Goal: Transaction & Acquisition: Download file/media

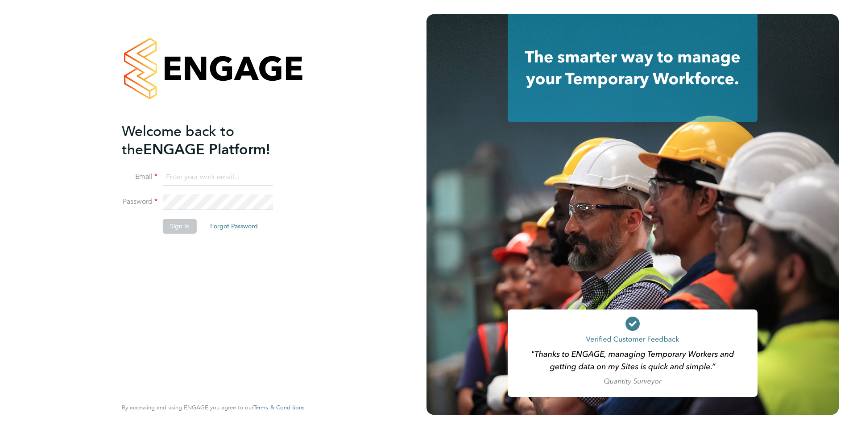
type input "G4S@pretiumresourcing.co.uk"
click at [169, 261] on div "Welcome back to the ENGAGE Platform! Email G4S@pretiumresourcing.co.uk Password…" at bounding box center [209, 259] width 174 height 274
click at [186, 230] on button "Sign In" at bounding box center [180, 226] width 34 height 14
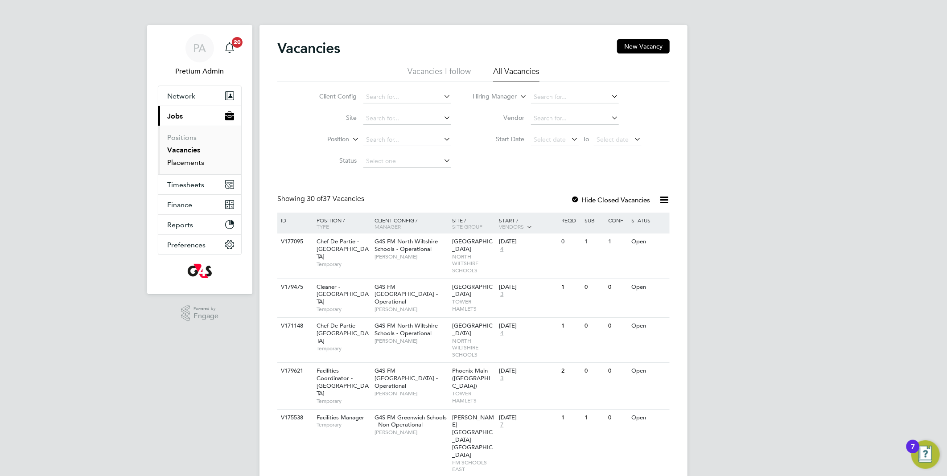
click at [192, 163] on link "Placements" at bounding box center [185, 162] width 37 height 8
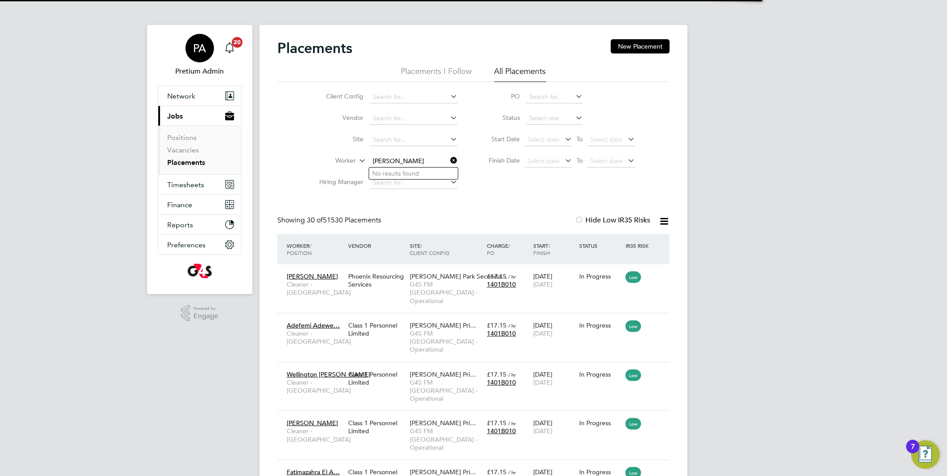
type input "gerard norman"
click at [197, 52] on span "PA" at bounding box center [200, 48] width 13 height 12
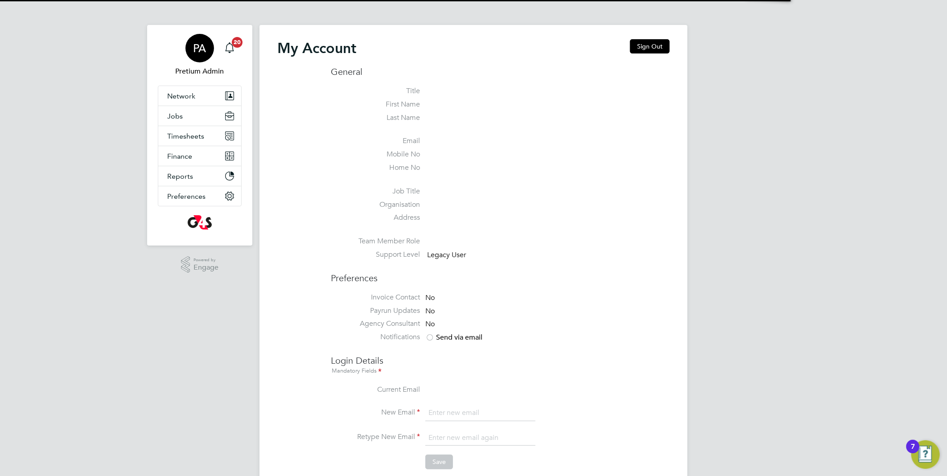
type input "g4scars@pretiumresourcing.co.uk"
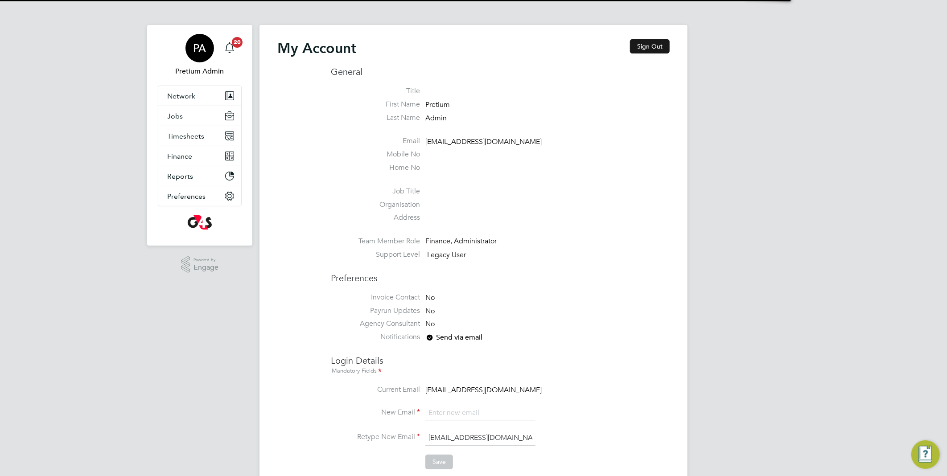
click at [656, 48] on button "Sign Out" at bounding box center [650, 46] width 40 height 14
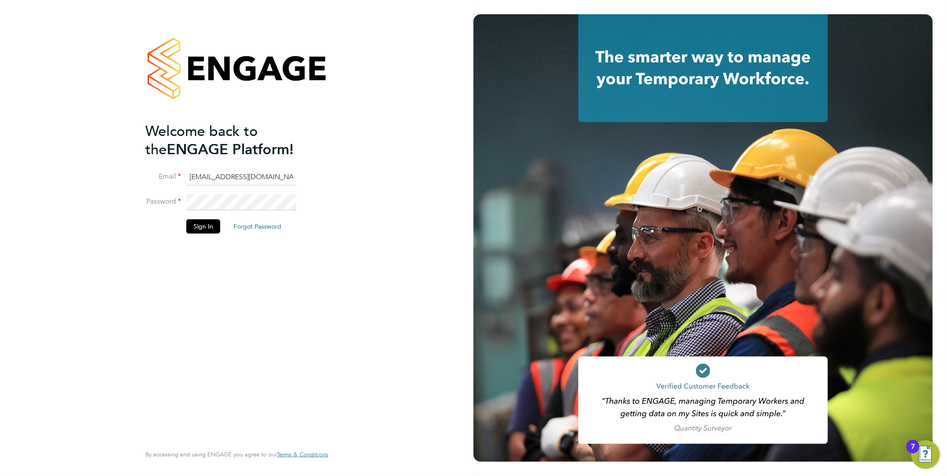
click at [207, 178] on input "g4scars@pretiumresourcing.co.uk" at bounding box center [241, 177] width 110 height 16
type input "[DOMAIN_NAME][EMAIL_ADDRESS][DOMAIN_NAME]"
click at [201, 228] on button "Sign In" at bounding box center [203, 226] width 34 height 14
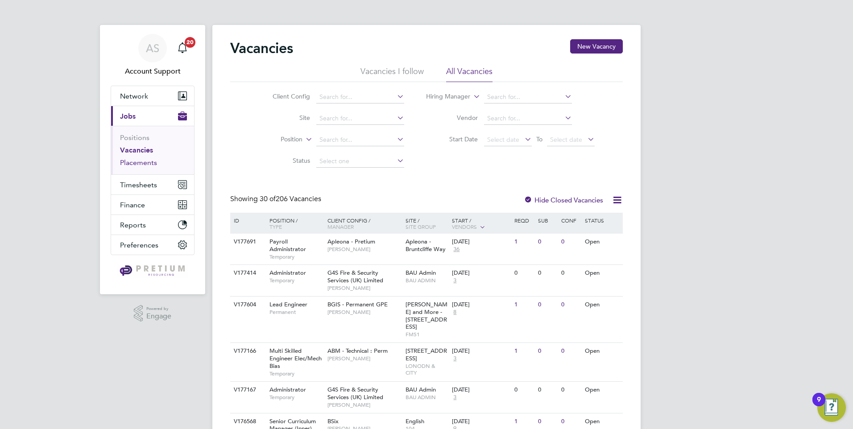
click at [135, 165] on link "Placements" at bounding box center [138, 162] width 37 height 8
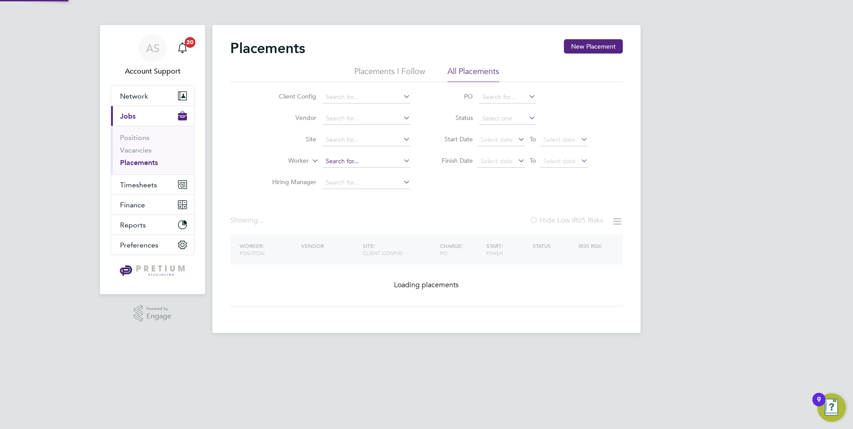
click at [365, 160] on input at bounding box center [366, 161] width 88 height 12
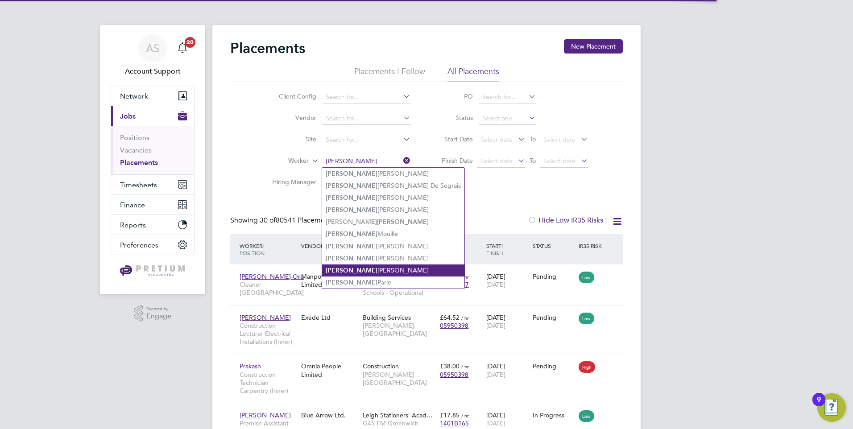
click at [364, 268] on li "Gerard Norman" at bounding box center [393, 270] width 142 height 12
type input "Gerard Norman"
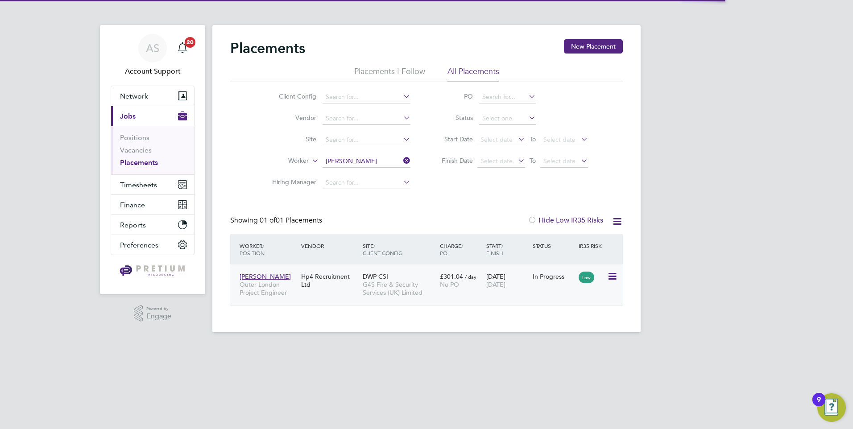
click at [413, 280] on div "DWP CSI G4S Fire & Security Services (UK) Limited" at bounding box center [398, 284] width 77 height 33
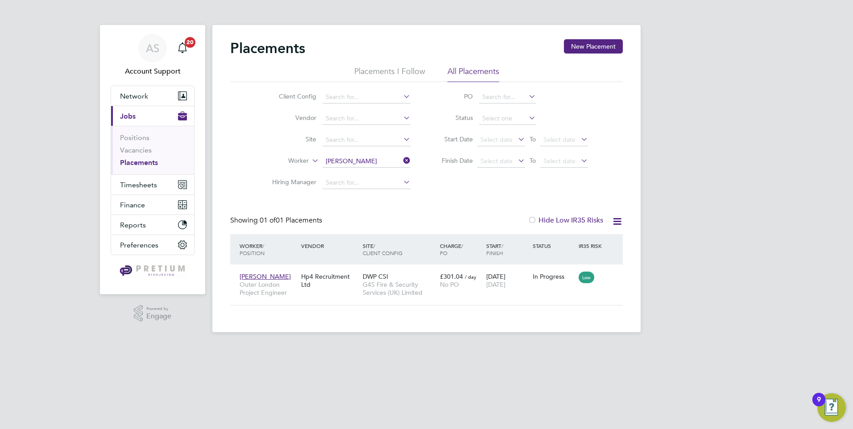
click at [401, 161] on icon at bounding box center [401, 160] width 0 height 12
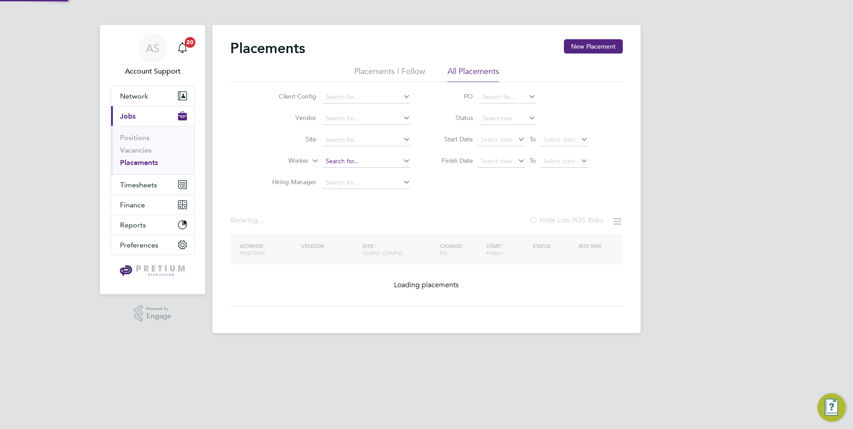
click at [368, 164] on input at bounding box center [366, 161] width 88 height 12
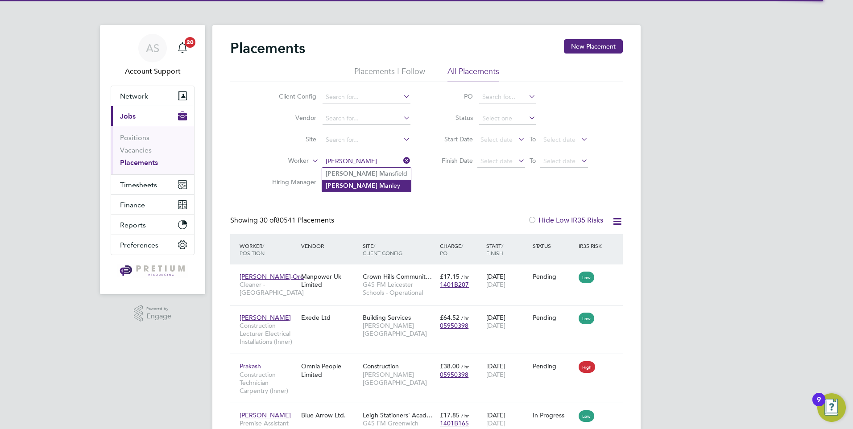
click at [379, 184] on b "Man" at bounding box center [385, 186] width 13 height 8
type input "Andrew Manley"
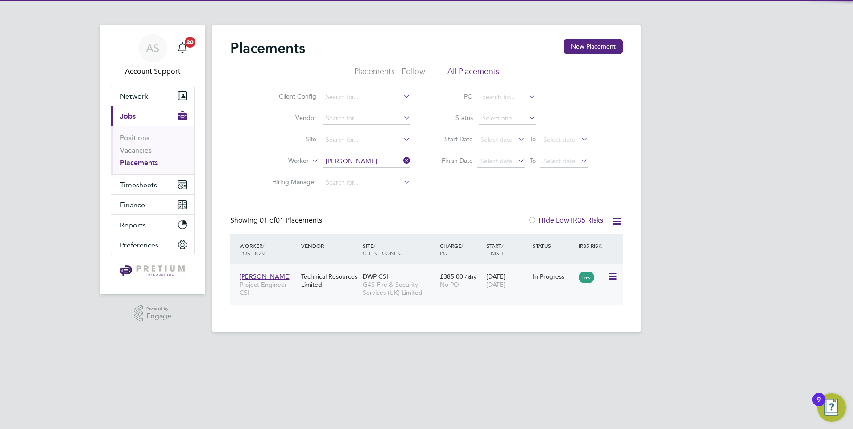
click at [411, 277] on div "DWP CSI G4S Fire & Security Services (UK) Limited" at bounding box center [398, 284] width 77 height 33
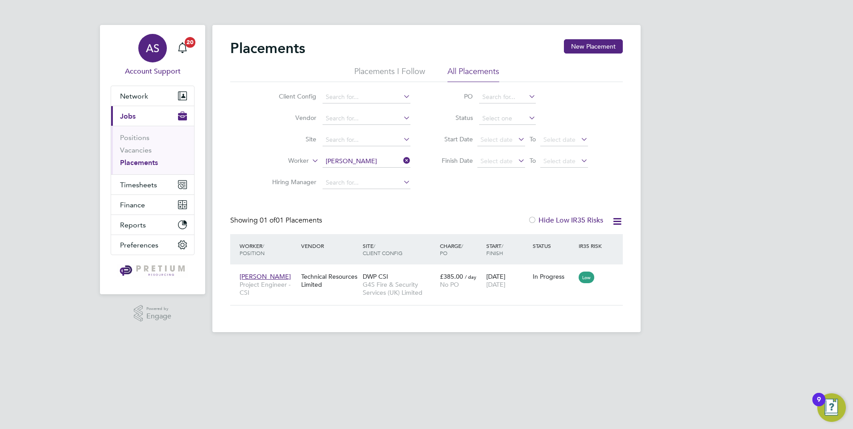
drag, startPoint x: 151, startPoint y: 48, endPoint x: 533, endPoint y: 14, distance: 383.7
click at [152, 49] on span "AS" at bounding box center [152, 48] width 13 height 12
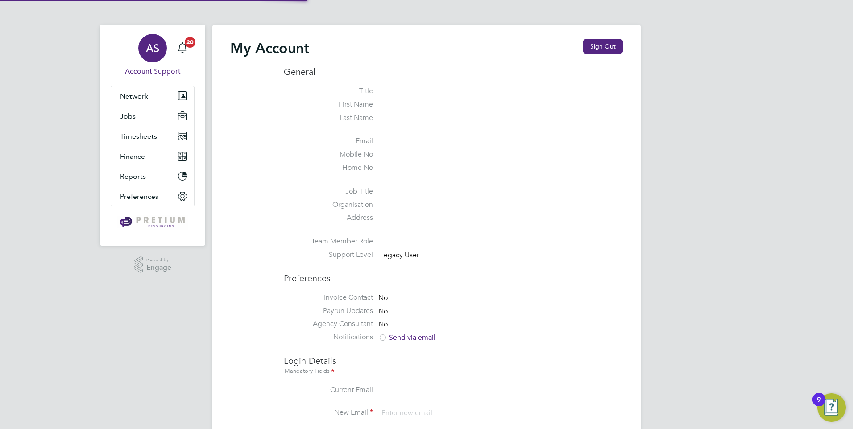
type input "G4S@pretiumresourcing.co.uk"
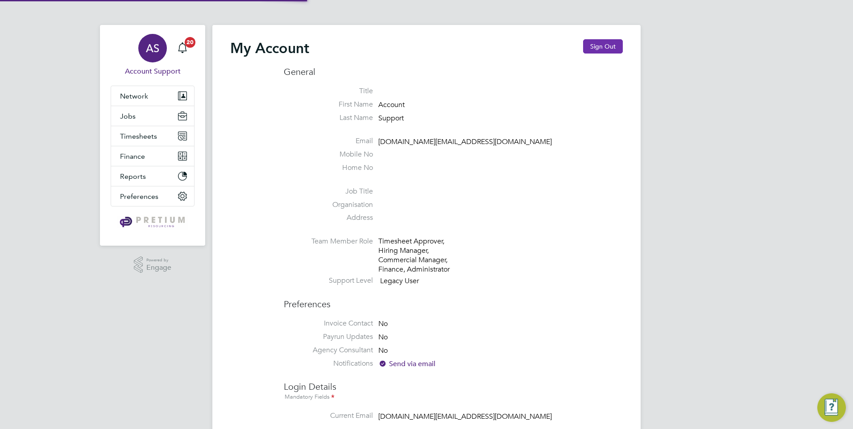
click at [614, 48] on button "Sign Out" at bounding box center [603, 46] width 40 height 14
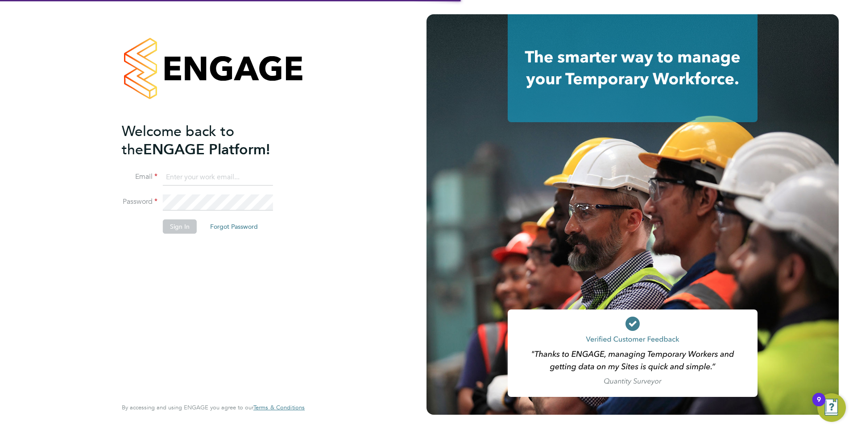
type input "G4S@pretiumresourcing.co.uk"
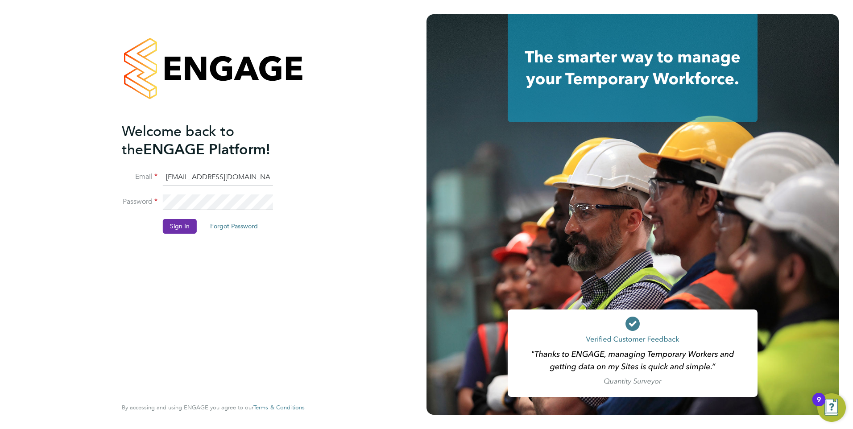
click at [170, 223] on button "Sign In" at bounding box center [180, 226] width 34 height 14
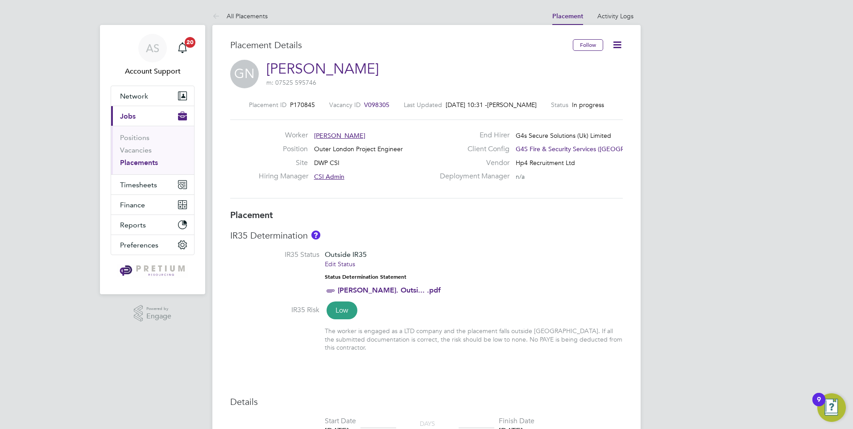
click at [343, 265] on link "Edit Status" at bounding box center [340, 264] width 30 height 8
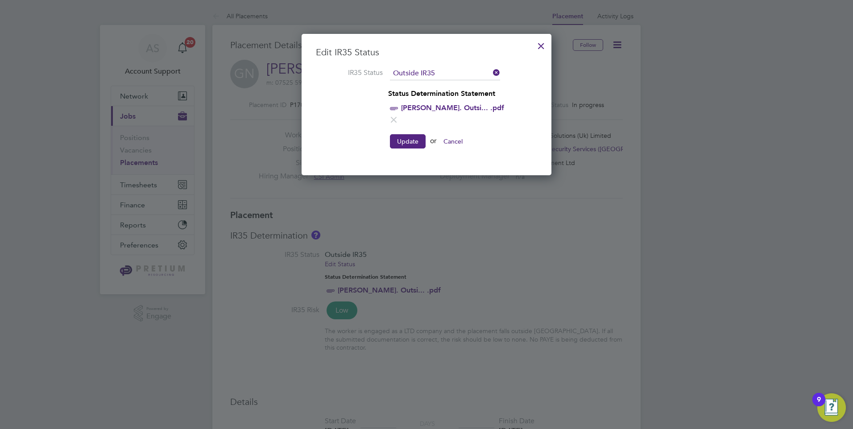
click at [399, 114] on icon at bounding box center [393, 119] width 11 height 11
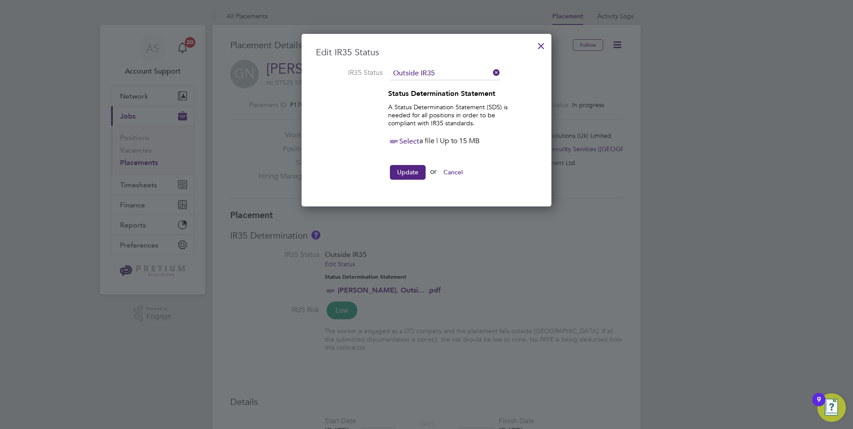
click at [405, 141] on span "Select" at bounding box center [403, 141] width 31 height 9
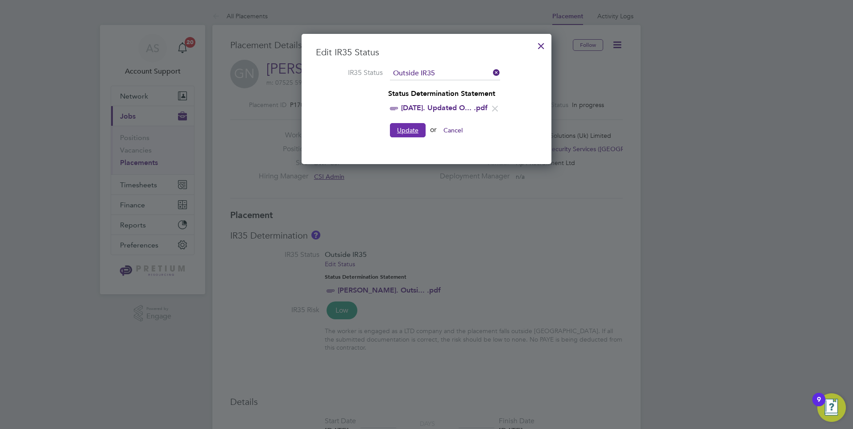
click at [405, 125] on button "Update" at bounding box center [408, 130] width 36 height 14
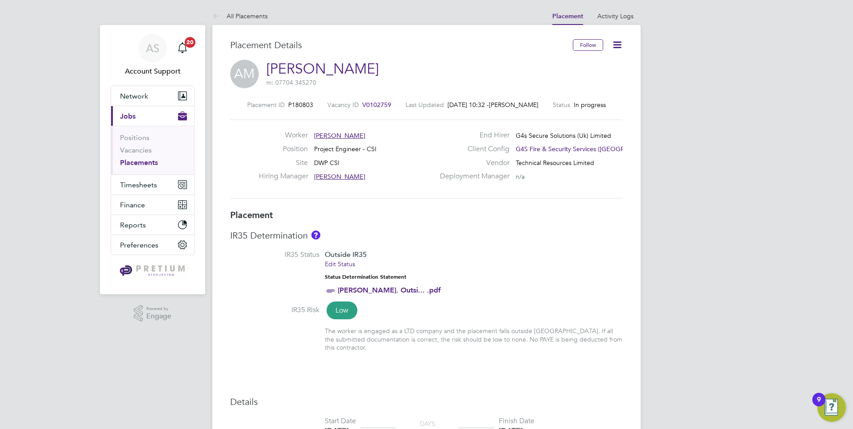
click at [331, 264] on link "Edit Status" at bounding box center [340, 264] width 30 height 8
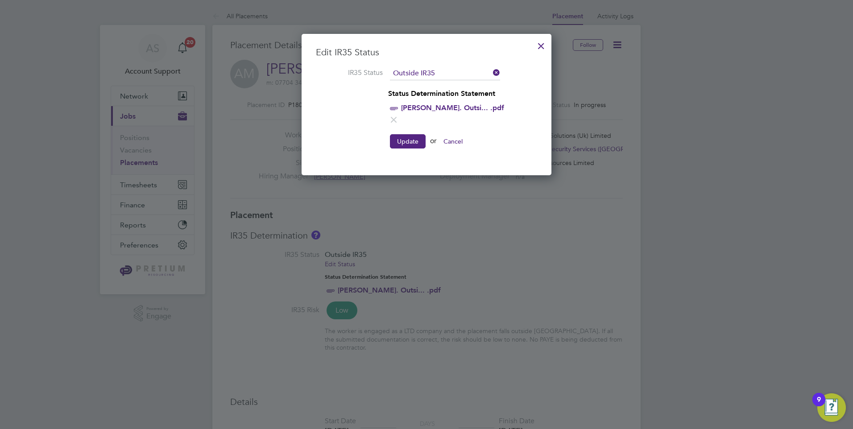
click at [399, 114] on icon at bounding box center [393, 119] width 11 height 11
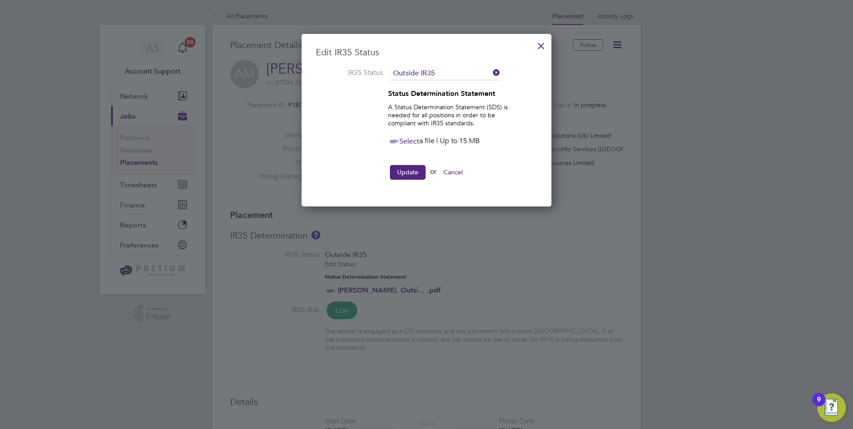
click at [397, 144] on icon at bounding box center [393, 141] width 11 height 11
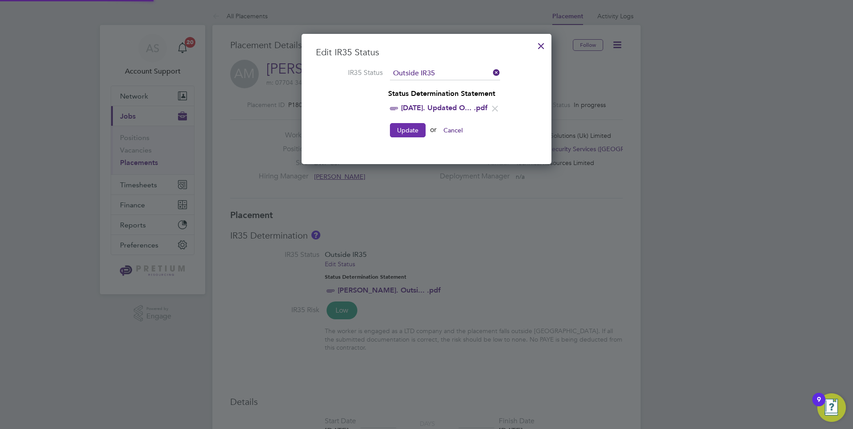
click at [409, 132] on button "Update" at bounding box center [408, 130] width 36 height 14
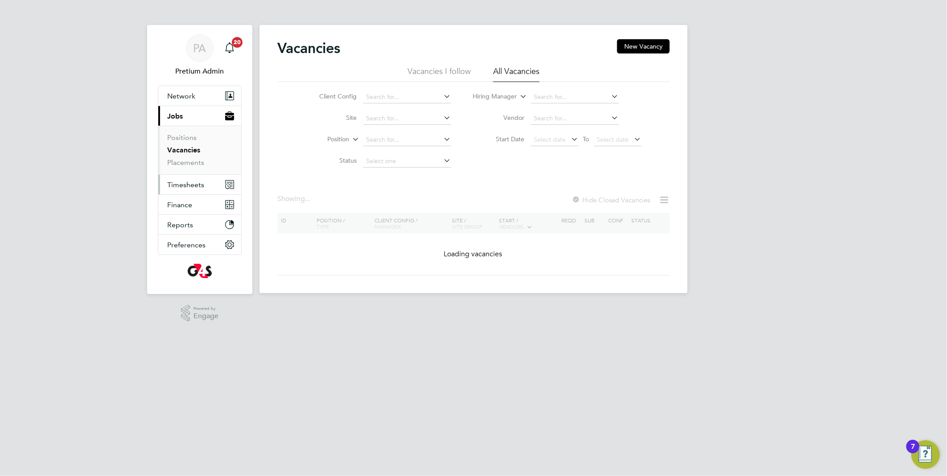
click at [197, 183] on span "Timesheets" at bounding box center [185, 185] width 37 height 8
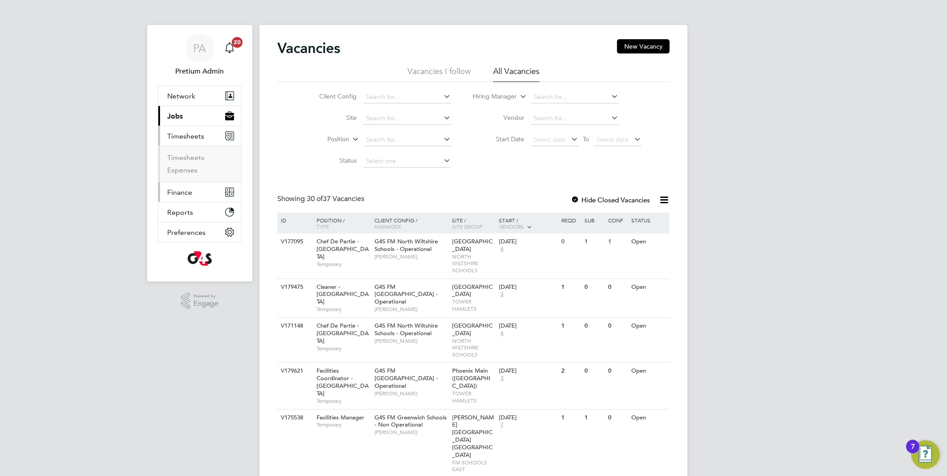
click at [188, 191] on span "Finance" at bounding box center [179, 192] width 25 height 8
click at [191, 181] on link "Invoices & Credit Notes" at bounding box center [195, 181] width 56 height 17
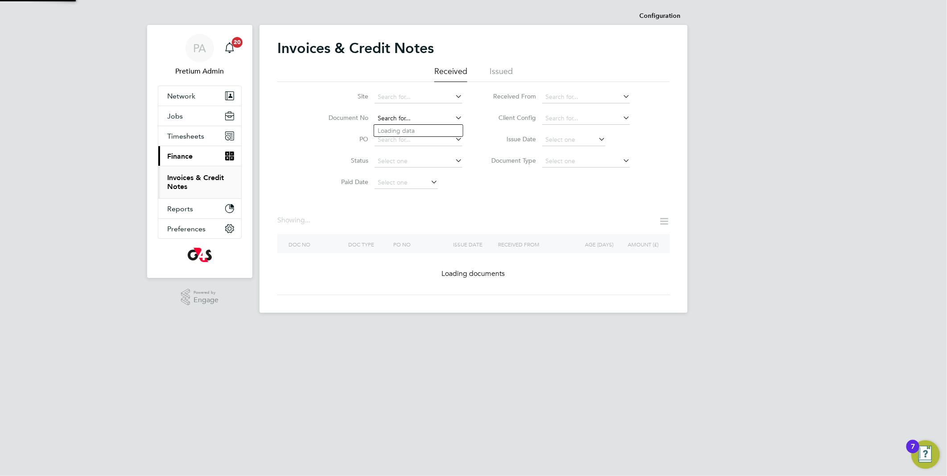
click at [413, 117] on input at bounding box center [419, 118] width 88 height 12
paste input "CRN0008179"
type input "CRN0008179"
click at [421, 132] on li "CRN0008179" at bounding box center [418, 131] width 89 height 12
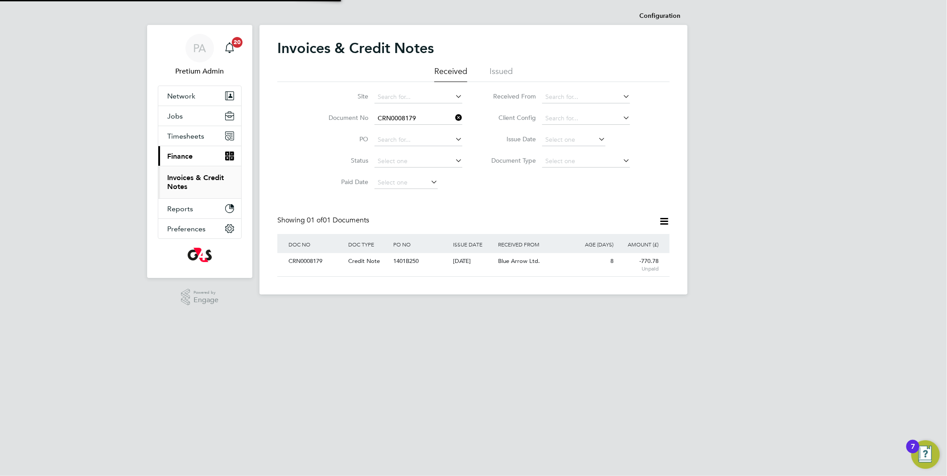
scroll to position [17, 75]
click at [571, 264] on div "8" at bounding box center [593, 261] width 45 height 17
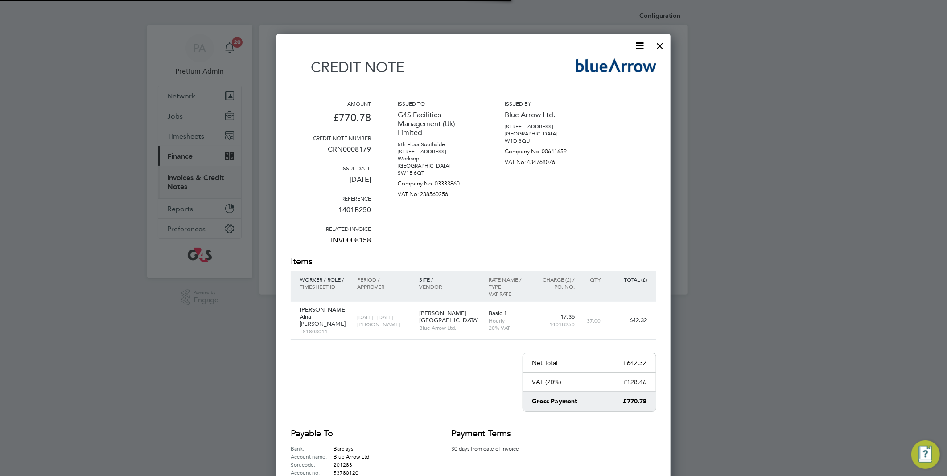
scroll to position [491, 395]
drag, startPoint x: 641, startPoint y: 43, endPoint x: 636, endPoint y: 51, distance: 9.3
click at [641, 45] on icon at bounding box center [640, 45] width 11 height 11
click at [613, 65] on li "Download Credit Note" at bounding box center [605, 67] width 75 height 12
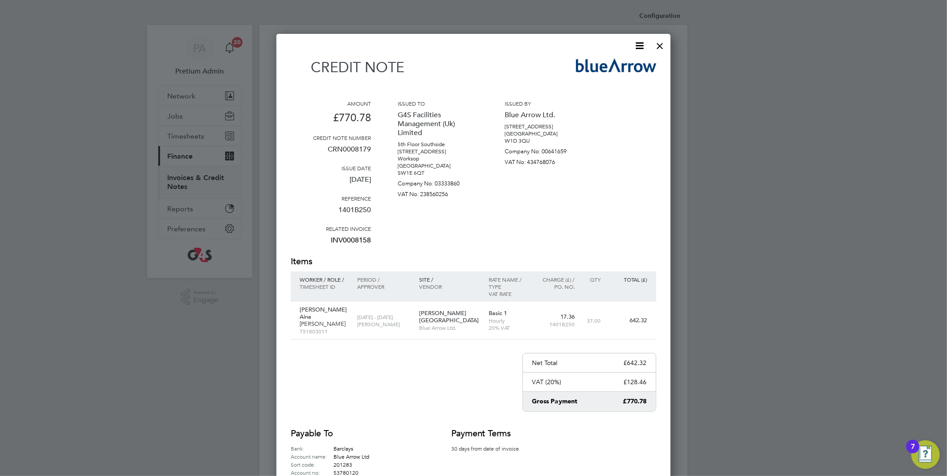
click at [666, 44] on div at bounding box center [660, 44] width 16 height 16
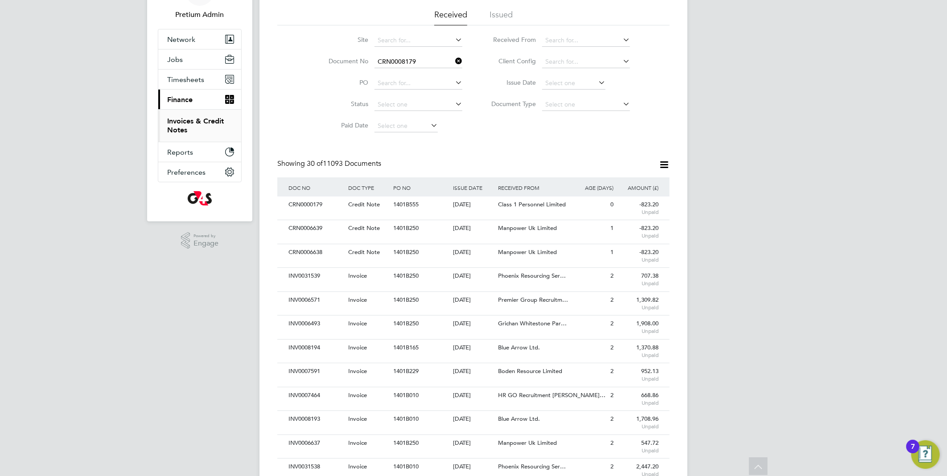
click at [667, 165] on icon at bounding box center [664, 164] width 11 height 11
click at [618, 183] on li "Download invoices" at bounding box center [623, 186] width 89 height 12
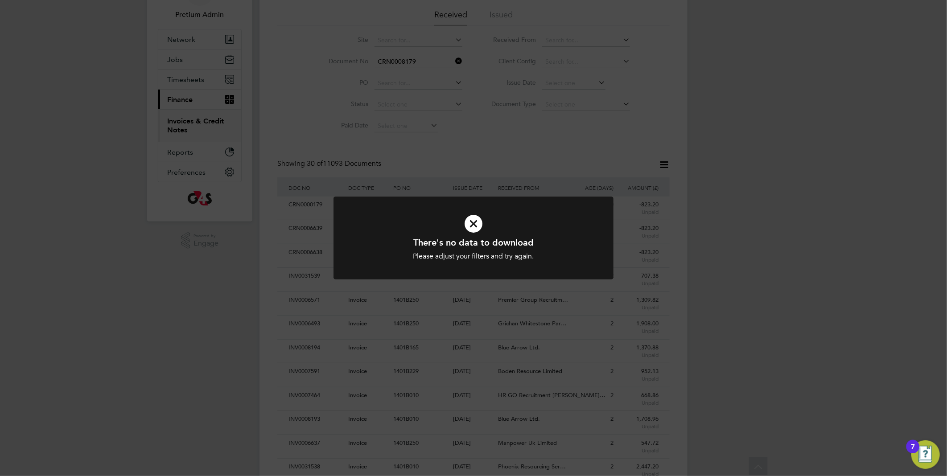
click at [546, 159] on div "There's no data to download Please adjust your filters and try again. Cancel Ok…" at bounding box center [473, 238] width 947 height 476
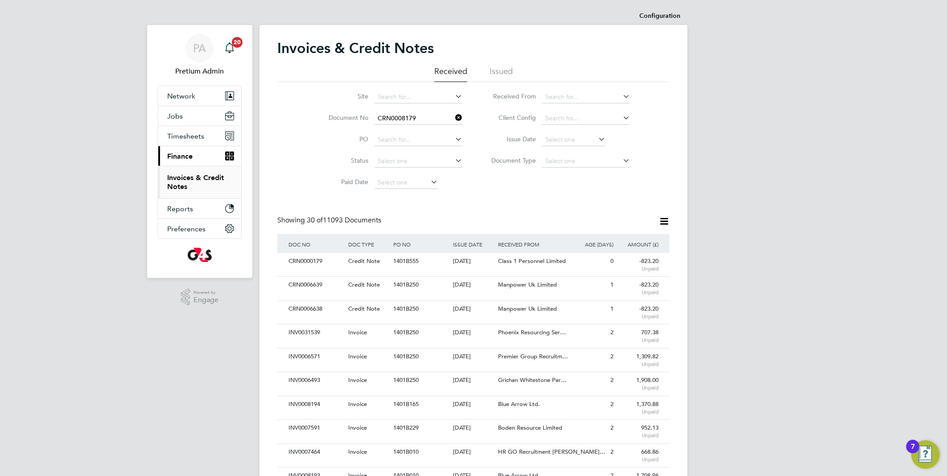
click at [454, 117] on icon at bounding box center [454, 117] width 0 height 12
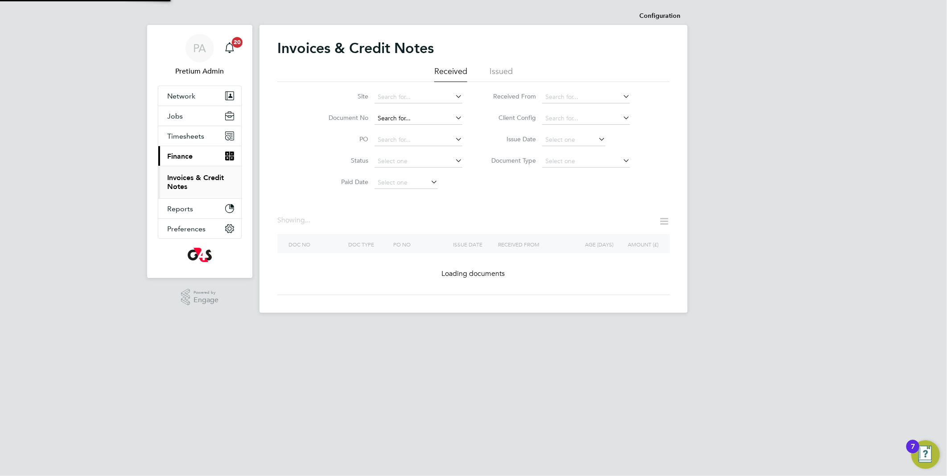
click at [438, 113] on input at bounding box center [419, 118] width 88 height 12
paste input "CRN0008179"
type input "CRN0008179"
click at [429, 130] on li "CRN0008179" at bounding box center [418, 131] width 89 height 12
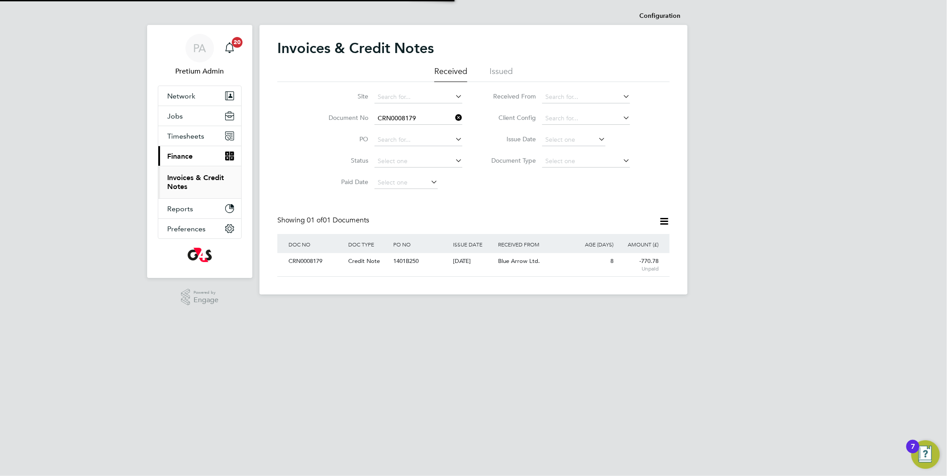
scroll to position [17, 75]
click at [666, 225] on icon at bounding box center [664, 221] width 11 height 11
click at [618, 242] on li "Download invoices" at bounding box center [623, 242] width 89 height 12
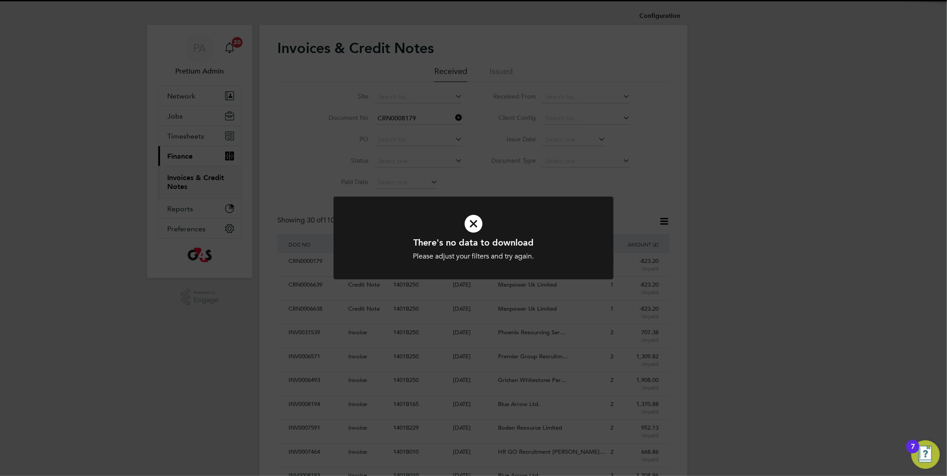
scroll to position [17, 60]
click at [545, 170] on div "There's no data to download Please adjust your filters and try again. Cancel Ok…" at bounding box center [473, 238] width 947 height 476
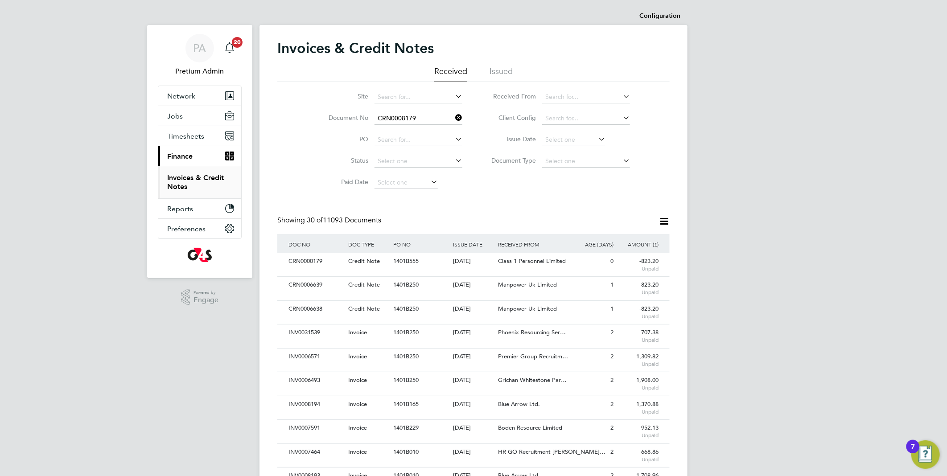
drag, startPoint x: 460, startPoint y: 118, endPoint x: 425, endPoint y: 121, distance: 35.3
click at [454, 118] on icon at bounding box center [454, 117] width 0 height 12
click at [425, 121] on input at bounding box center [419, 118] width 88 height 12
paste input "CRN0008179"
click at [427, 131] on li "CRN0008179" at bounding box center [418, 131] width 89 height 12
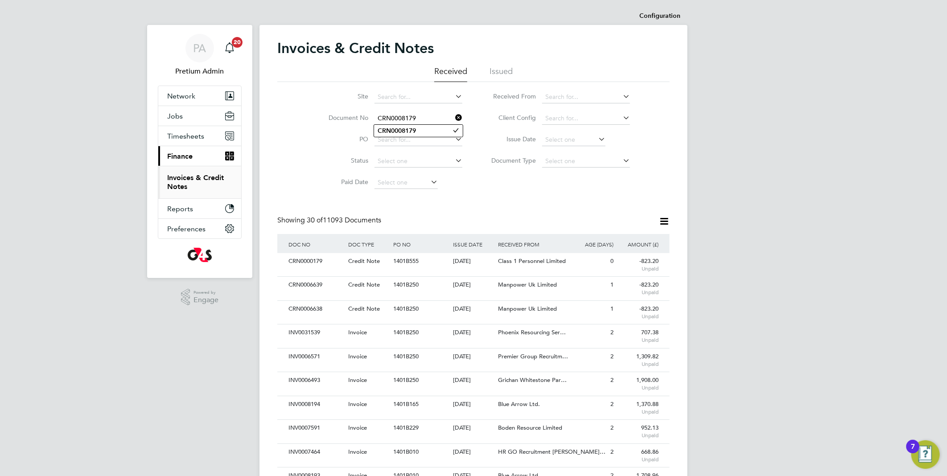
type input "CRN0008179"
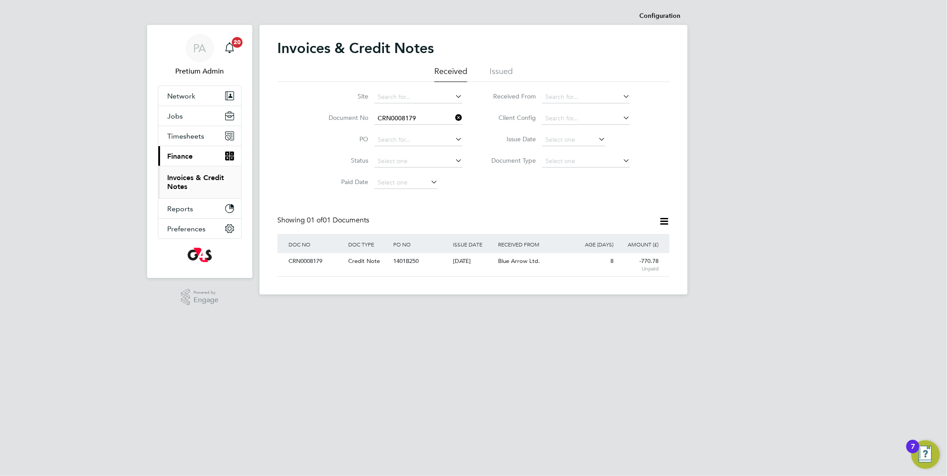
click at [665, 219] on icon at bounding box center [664, 221] width 11 height 11
click at [625, 242] on li "Download invoices" at bounding box center [623, 242] width 89 height 12
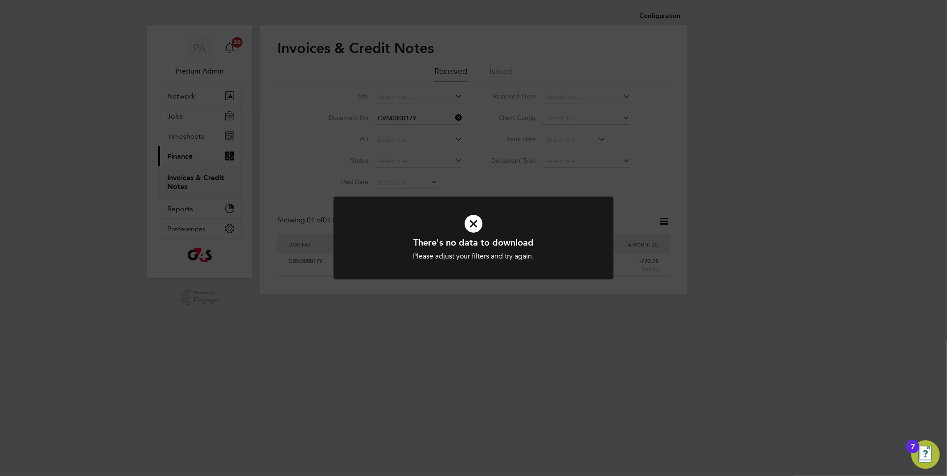
click at [498, 161] on div "There's no data to download Please adjust your filters and try again. Cancel Ok…" at bounding box center [473, 238] width 947 height 476
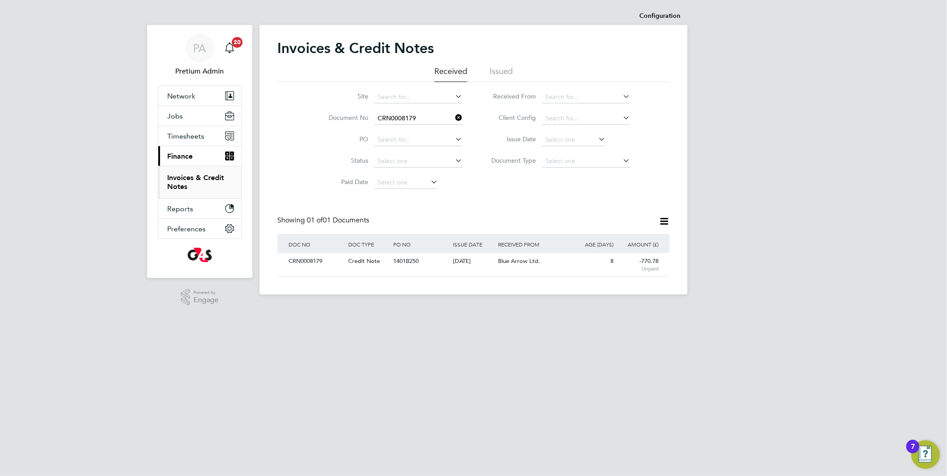
click at [320, 304] on app-footer at bounding box center [474, 302] width 428 height 14
click at [667, 222] on icon at bounding box center [664, 221] width 11 height 11
click at [602, 253] on li "Download credit notes" at bounding box center [623, 255] width 89 height 12
click at [202, 46] on span "PA" at bounding box center [200, 48] width 13 height 12
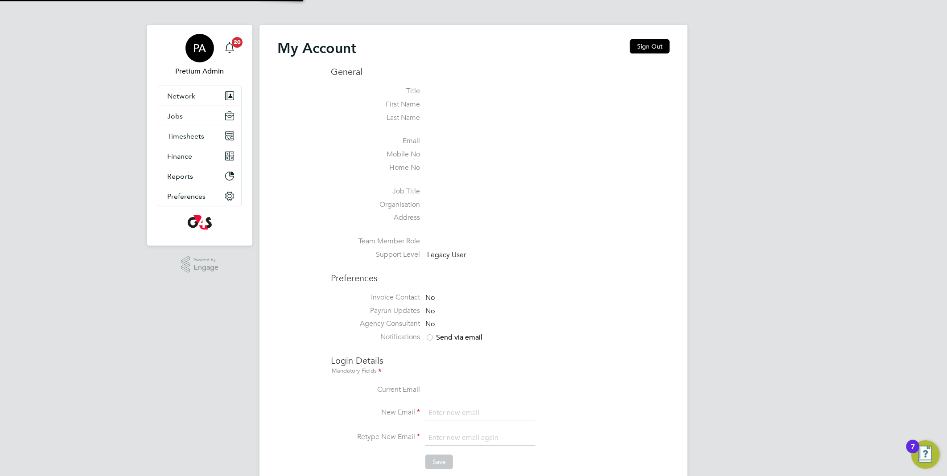
type input "[DOMAIN_NAME][EMAIL_ADDRESS][DOMAIN_NAME]"
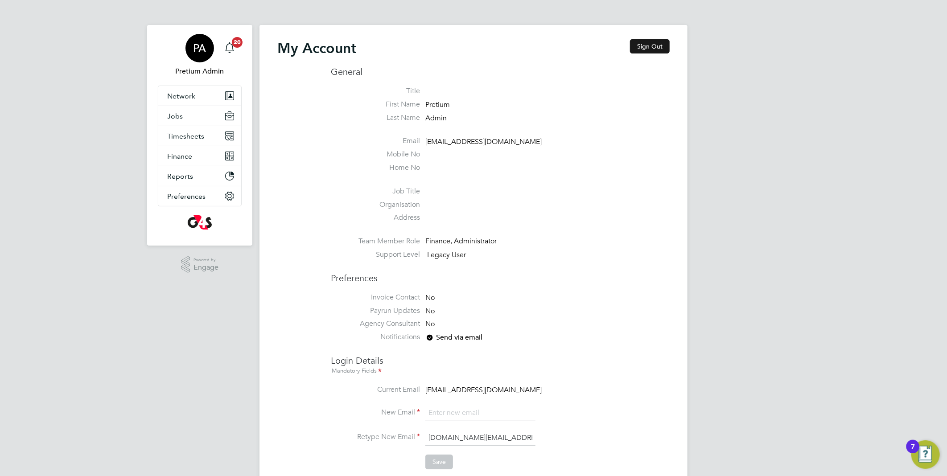
click at [660, 43] on button "Sign Out" at bounding box center [650, 46] width 40 height 14
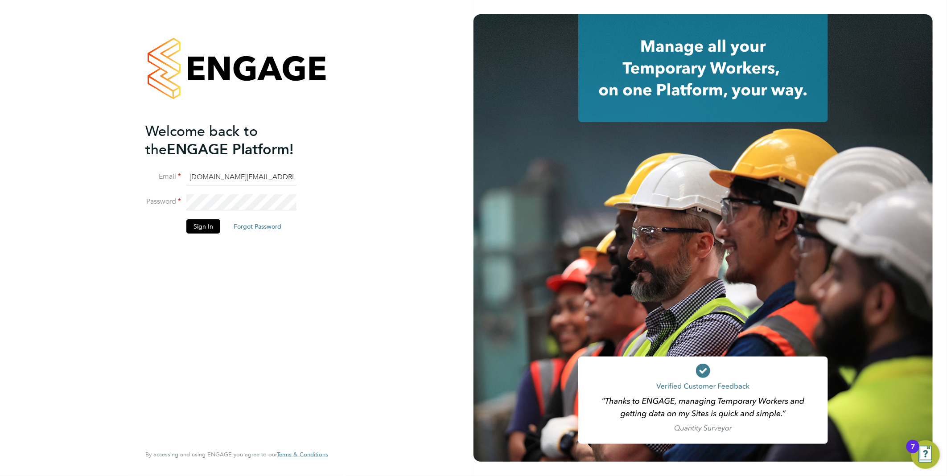
click at [228, 177] on input "[DOMAIN_NAME][EMAIL_ADDRESS][DOMAIN_NAME]" at bounding box center [241, 177] width 110 height 16
